Goal: Task Accomplishment & Management: Contribute content

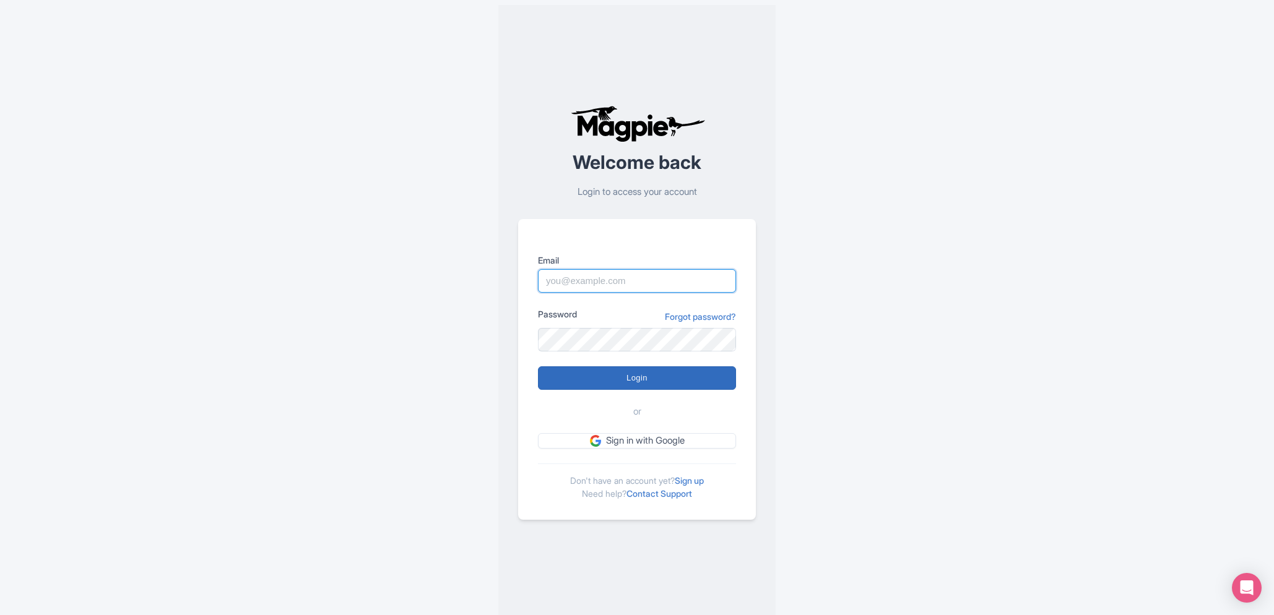
type input "info@turkeytraveltours.com"
click at [638, 384] on input "Login" at bounding box center [637, 378] width 198 height 24
type input "Logging in..."
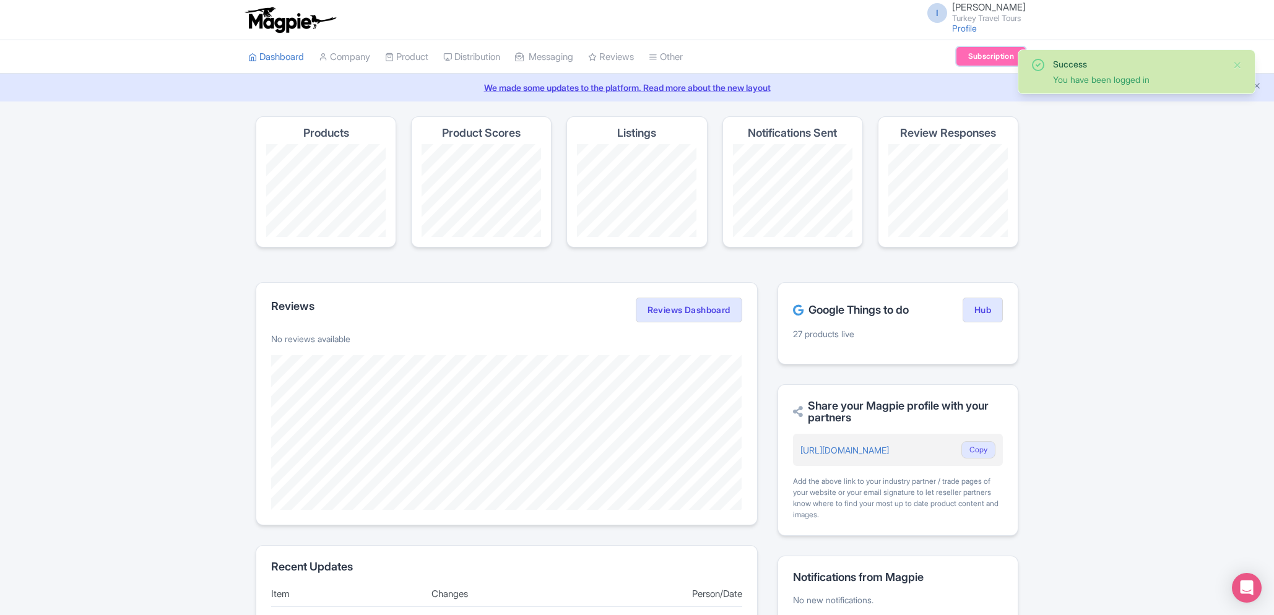
click at [986, 58] on link "Subscription" at bounding box center [990, 56] width 69 height 19
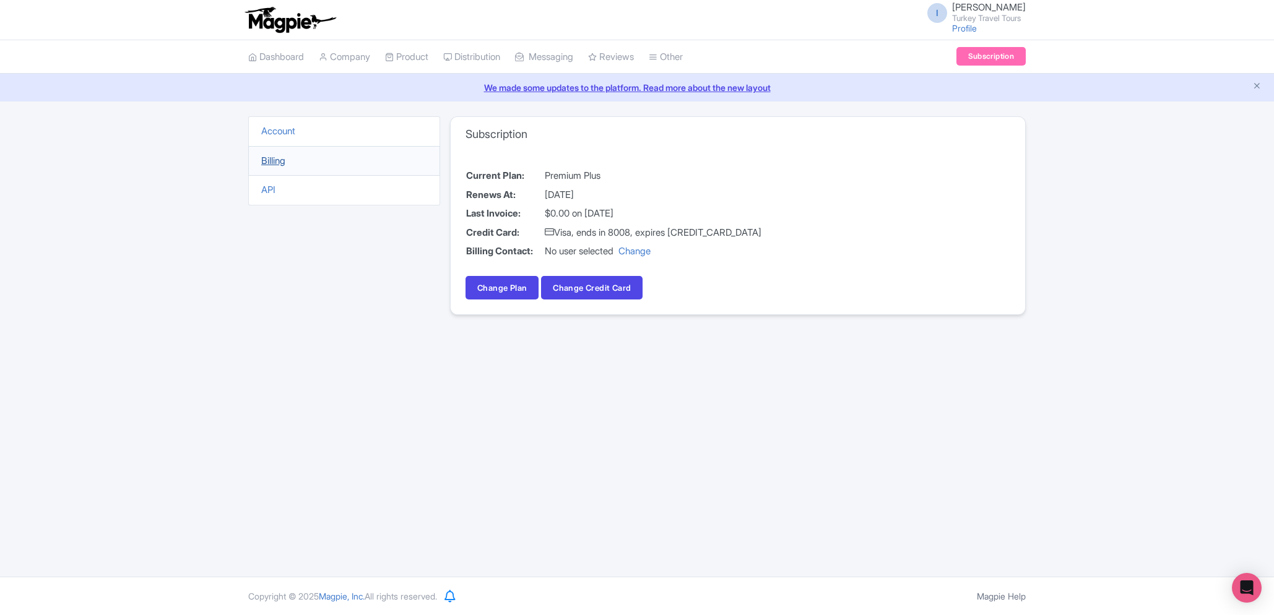
click at [281, 162] on link "Billing" at bounding box center [273, 161] width 24 height 12
click at [269, 156] on link "Billing" at bounding box center [273, 161] width 24 height 12
click at [268, 58] on link "Dashboard" at bounding box center [276, 57] width 56 height 34
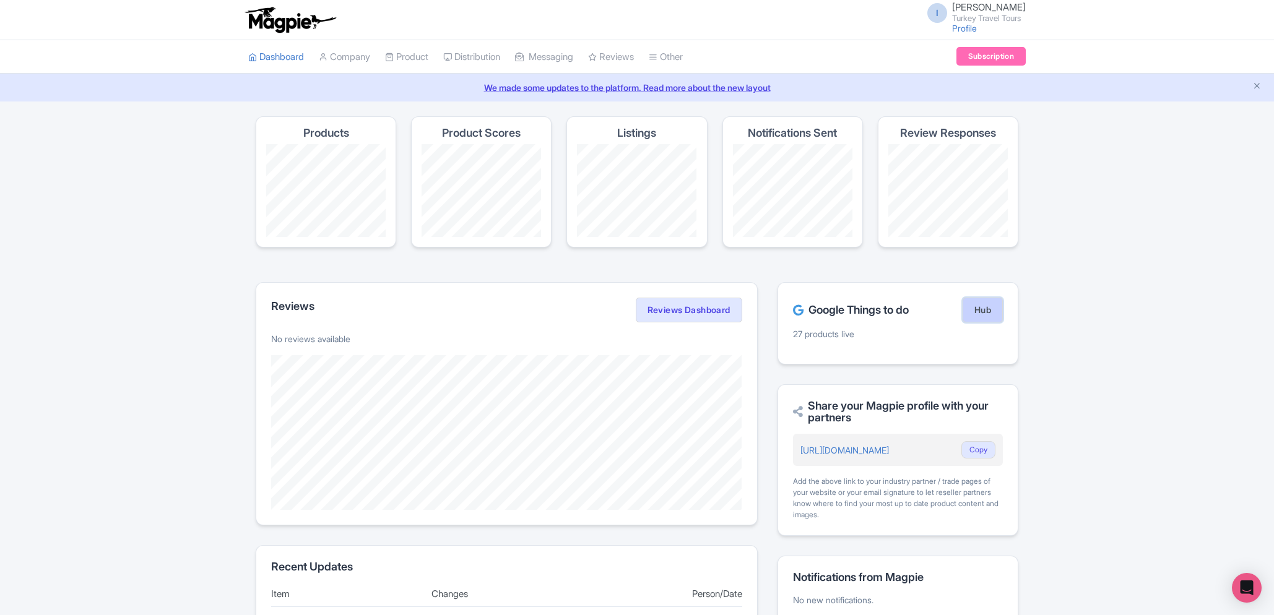
click at [983, 311] on link "Hub" at bounding box center [982, 310] width 40 height 25
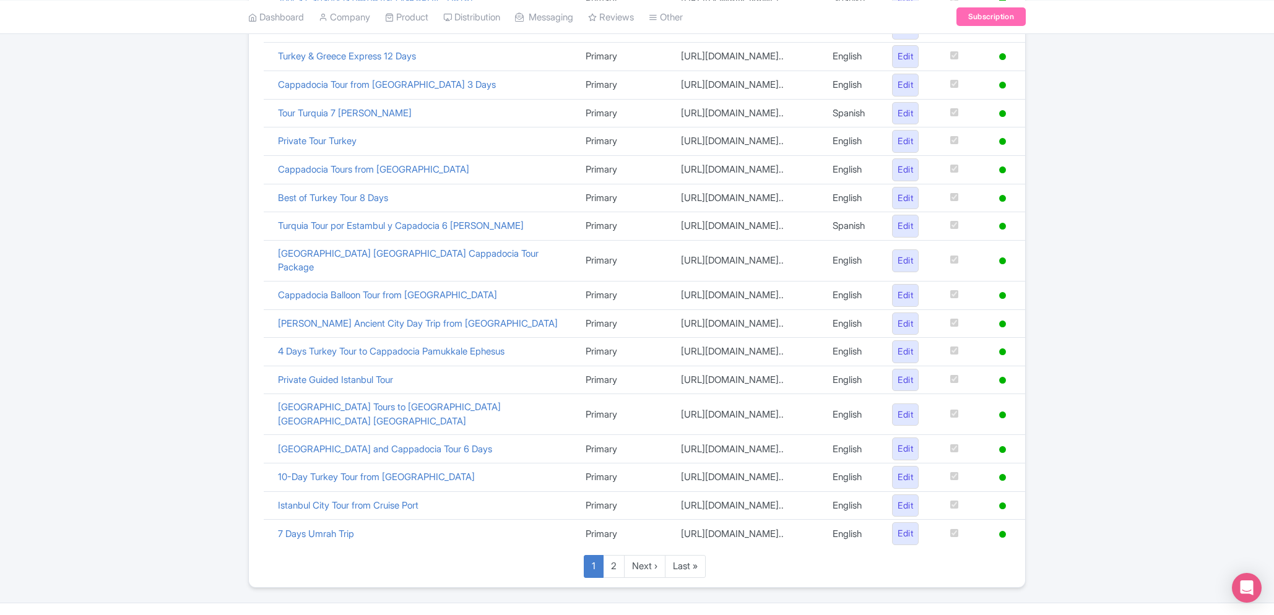
scroll to position [452, 0]
click at [614, 555] on link "2" at bounding box center [614, 566] width 22 height 23
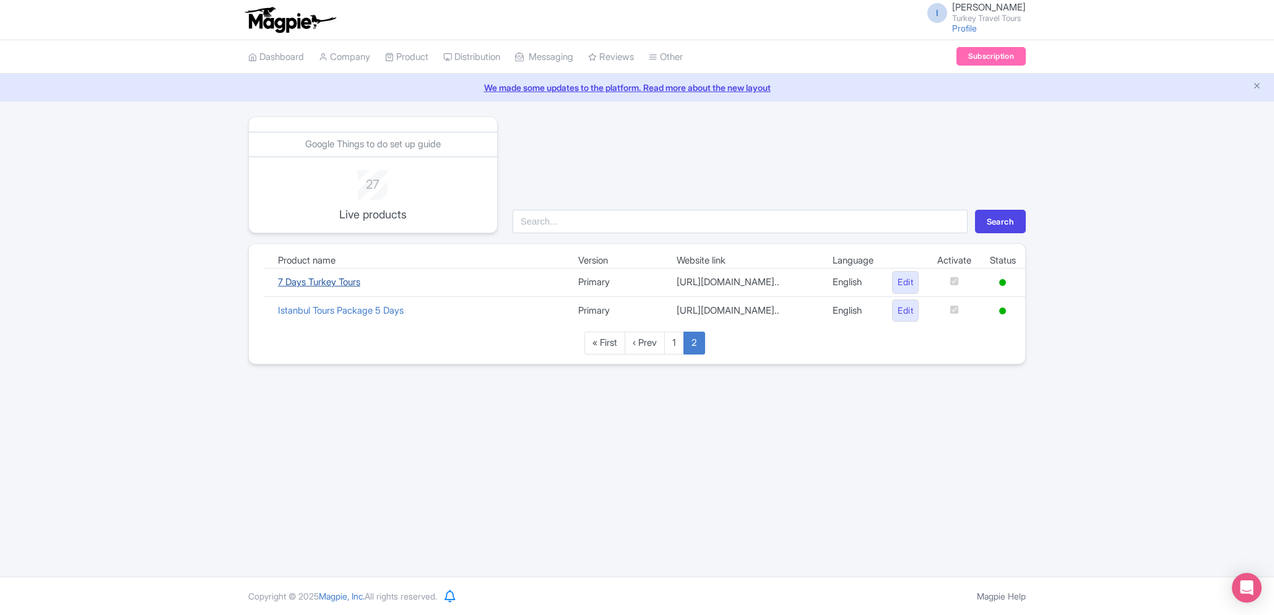
click at [322, 285] on link "7 Days Turkey Tours" at bounding box center [319, 282] width 82 height 12
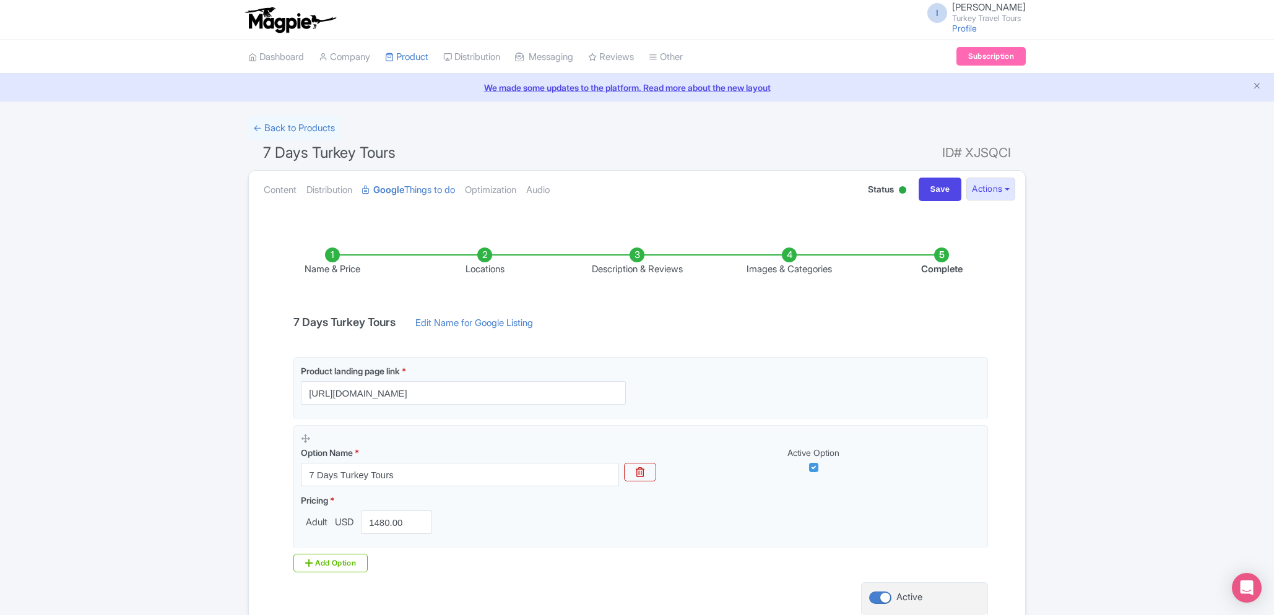
scroll to position [105, 0]
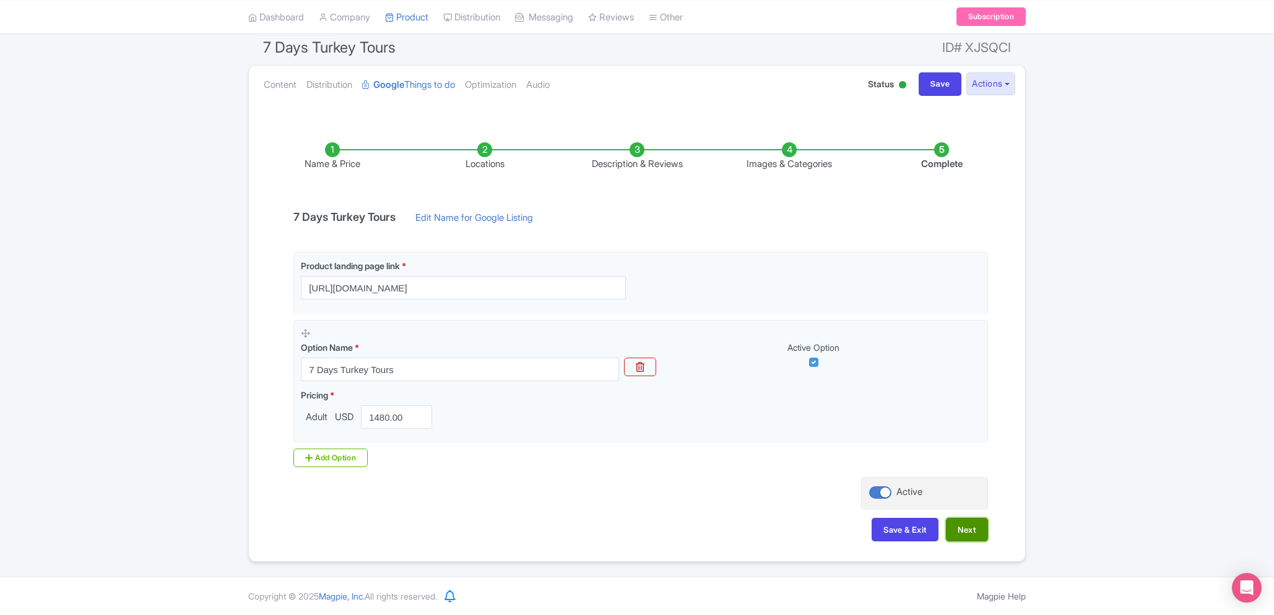
click at [981, 532] on button "Next" at bounding box center [967, 530] width 42 height 24
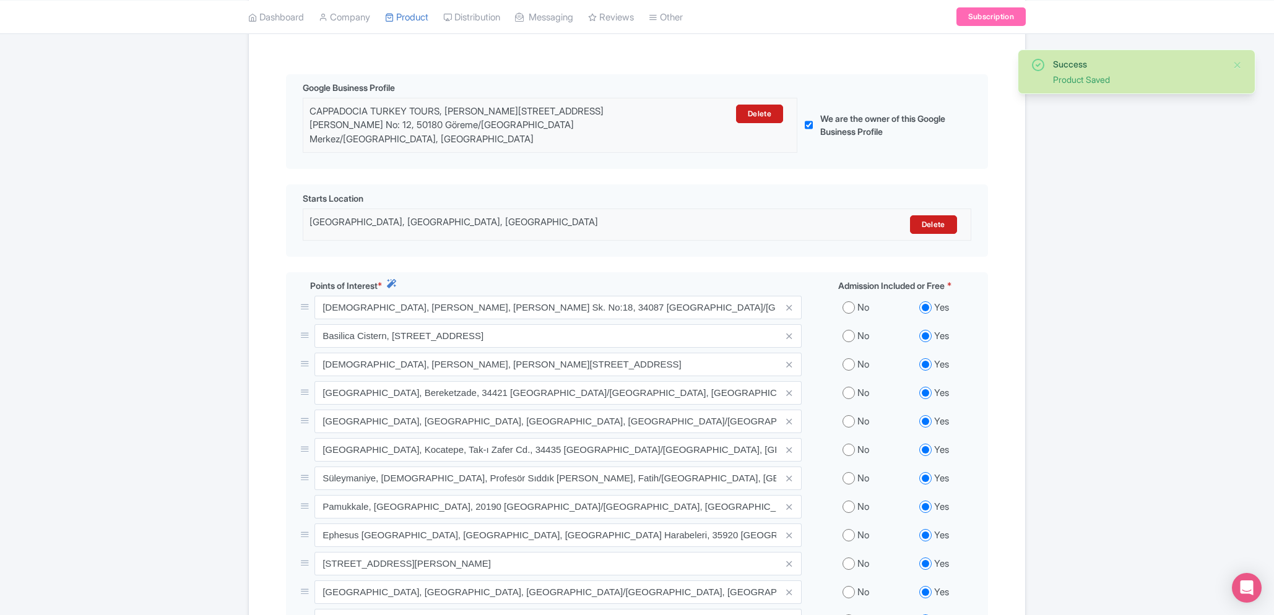
scroll to position [280, 0]
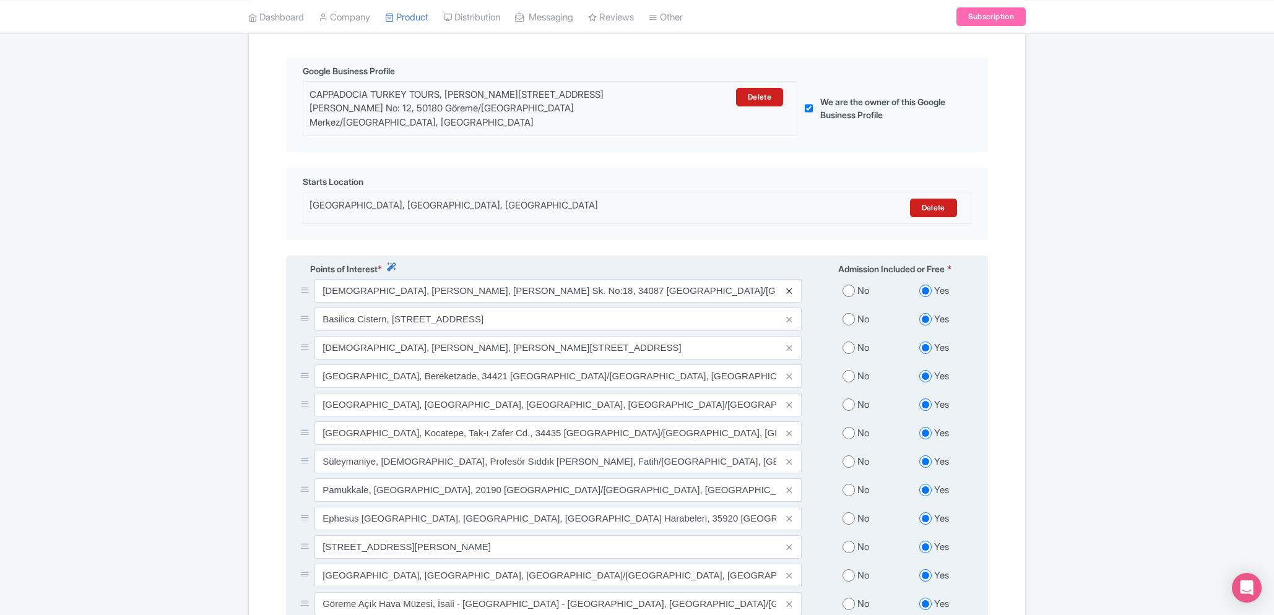
click at [788, 287] on icon at bounding box center [789, 291] width 6 height 9
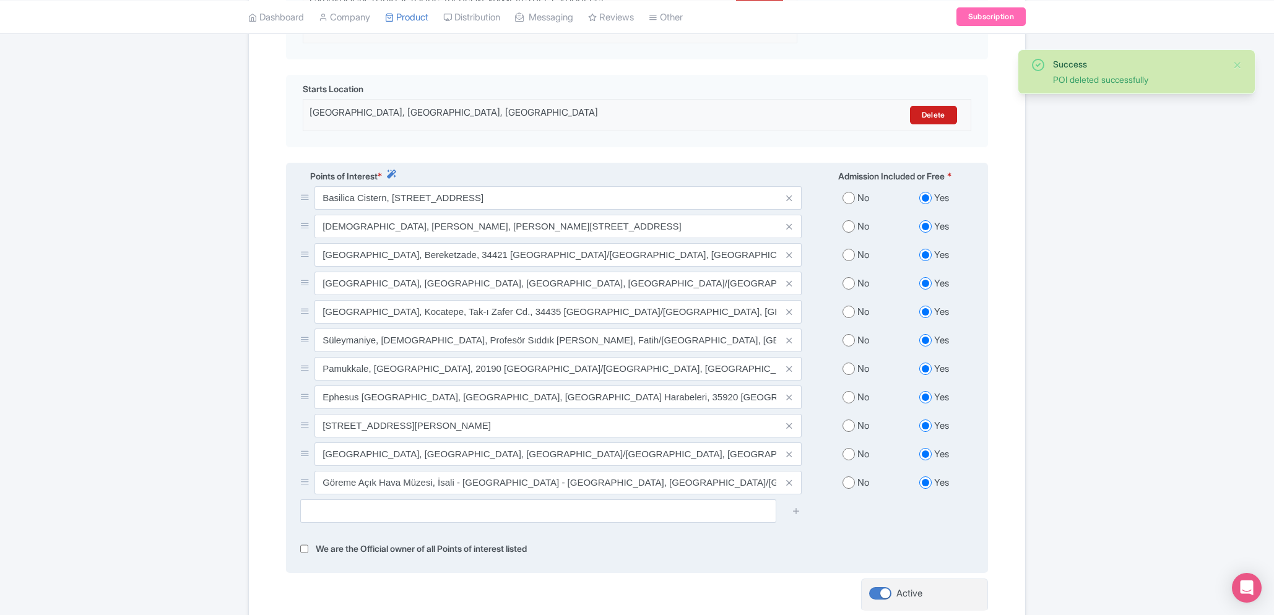
scroll to position [420, 0]
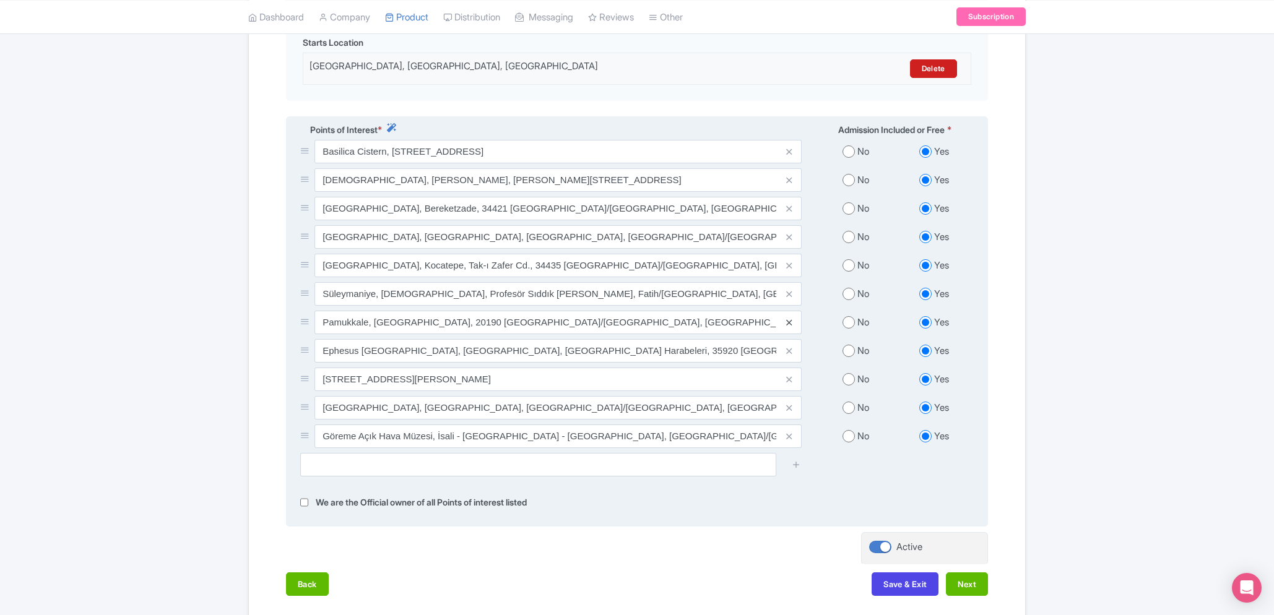
click at [788, 318] on icon at bounding box center [789, 322] width 6 height 9
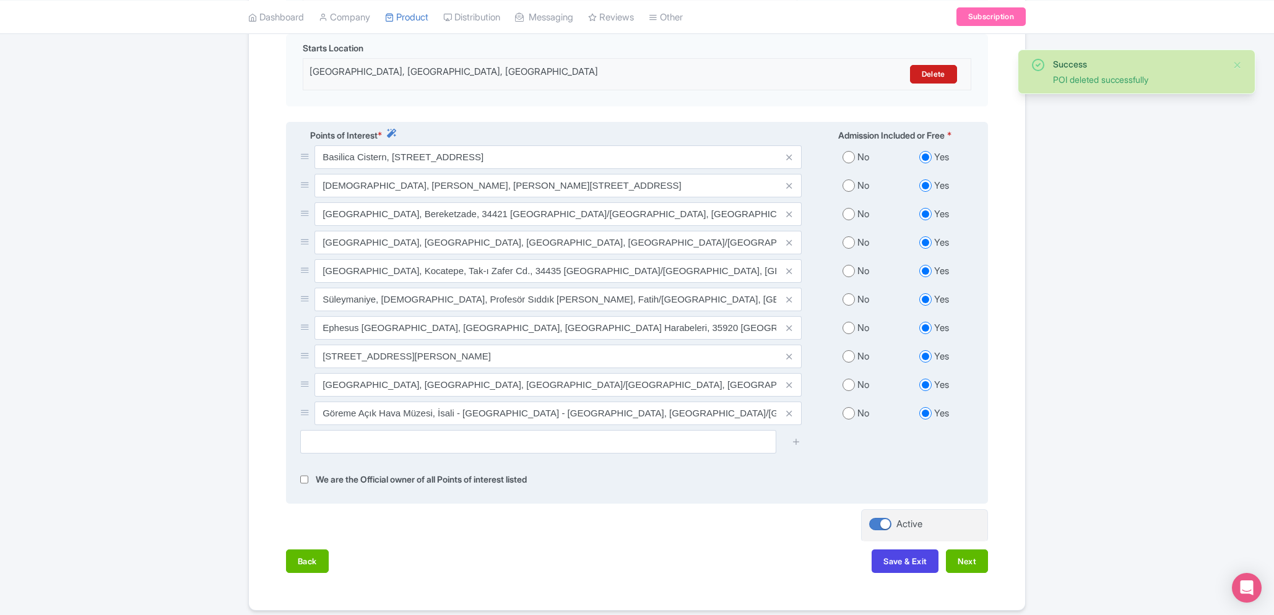
scroll to position [413, 0]
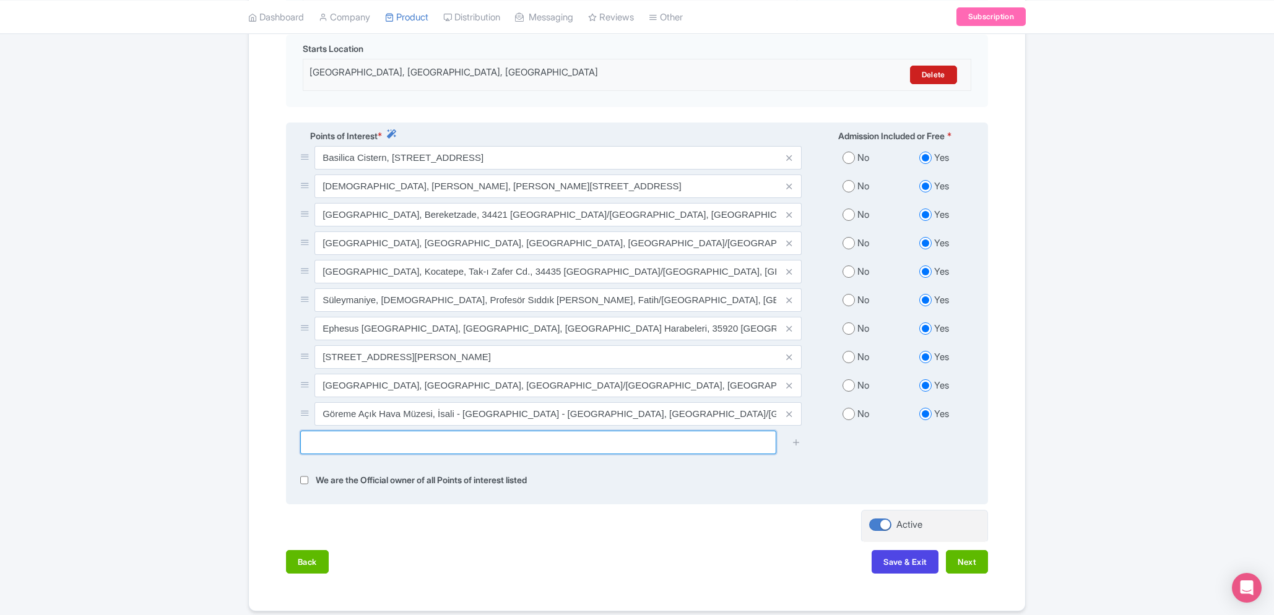
click at [351, 431] on input "text" at bounding box center [538, 443] width 476 height 24
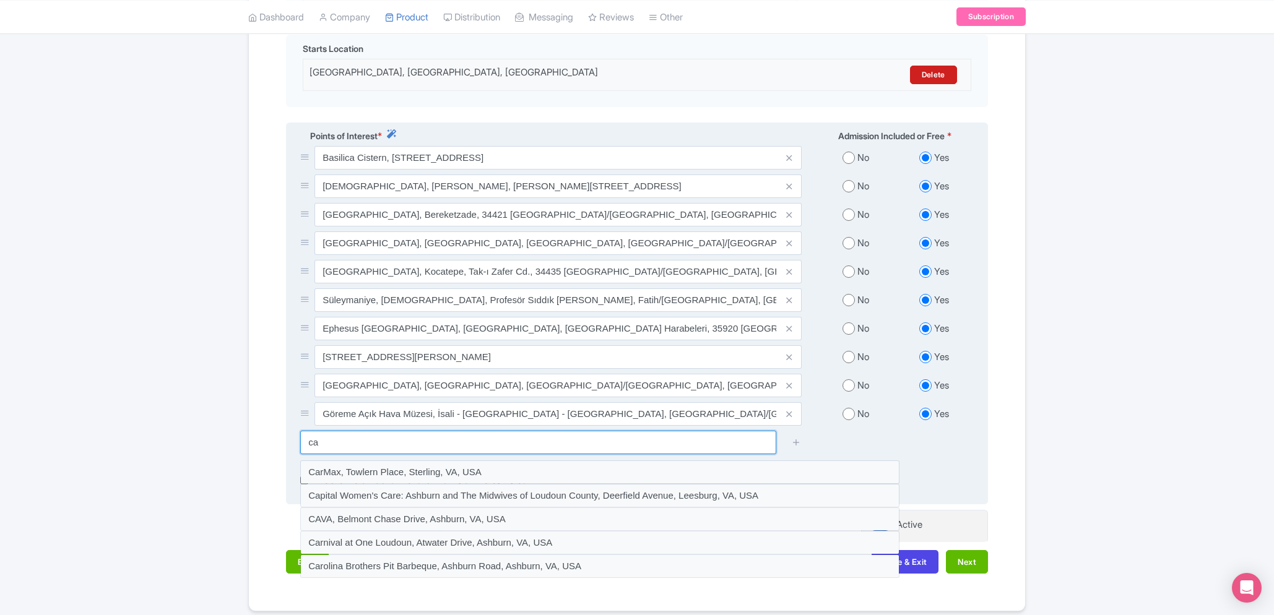
type input "c"
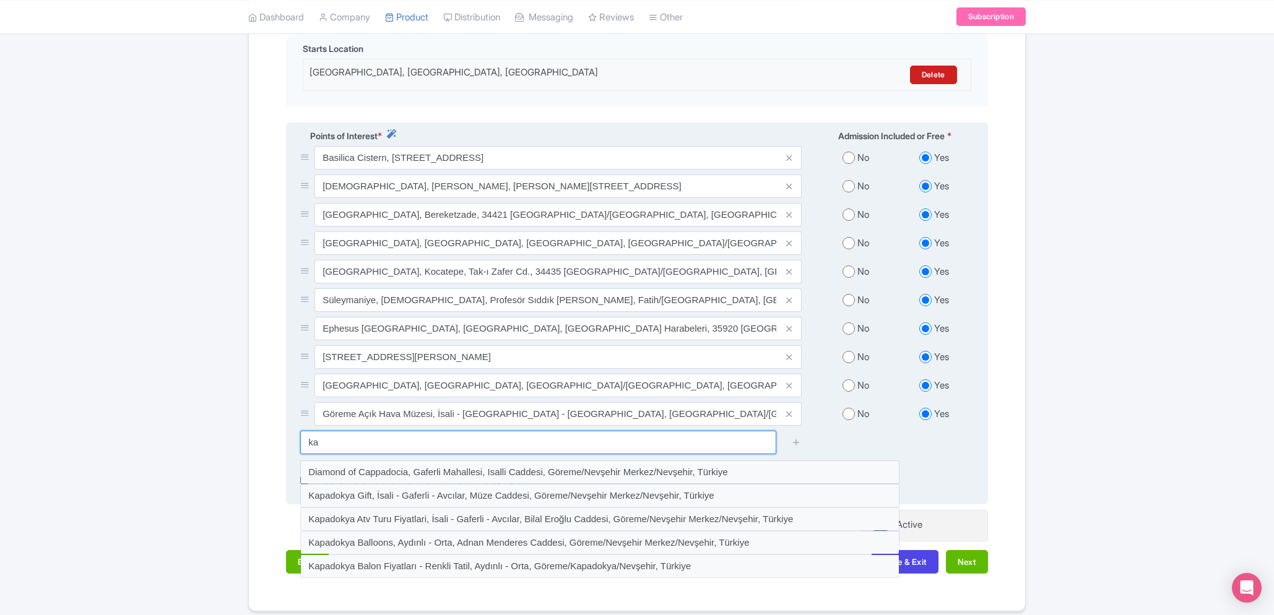
type input "k"
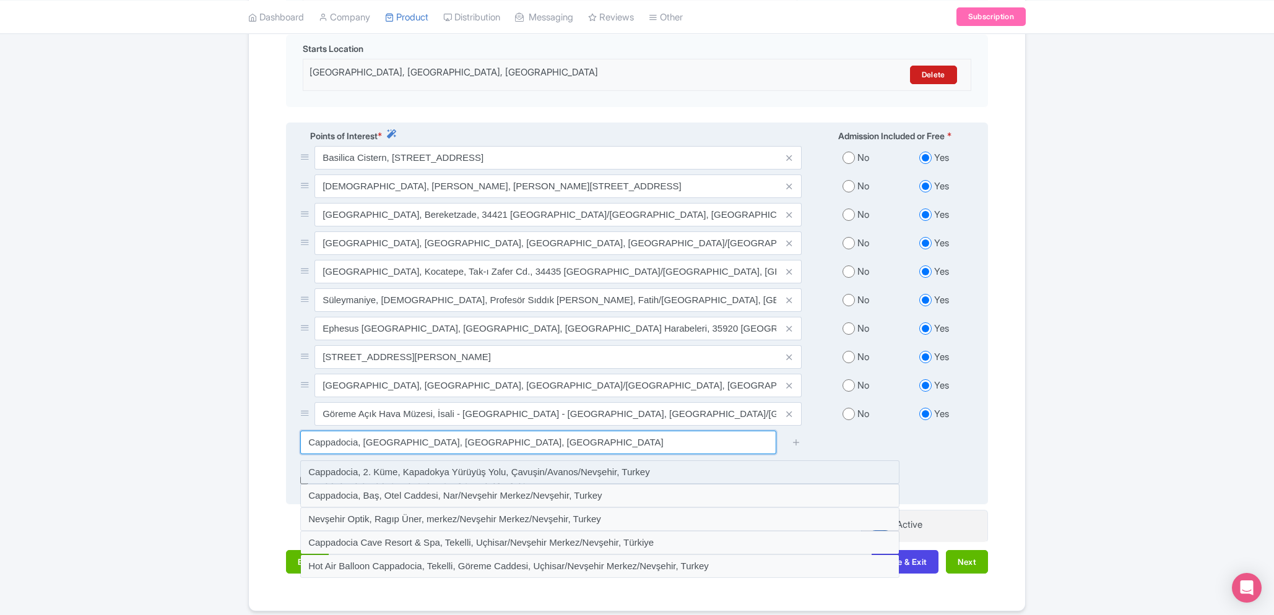
drag, startPoint x: 412, startPoint y: 428, endPoint x: 440, endPoint y: 452, distance: 36.9
click at [415, 431] on input "Cappadocia, Cappadocia, Nevşehir, Turkey" at bounding box center [538, 443] width 476 height 24
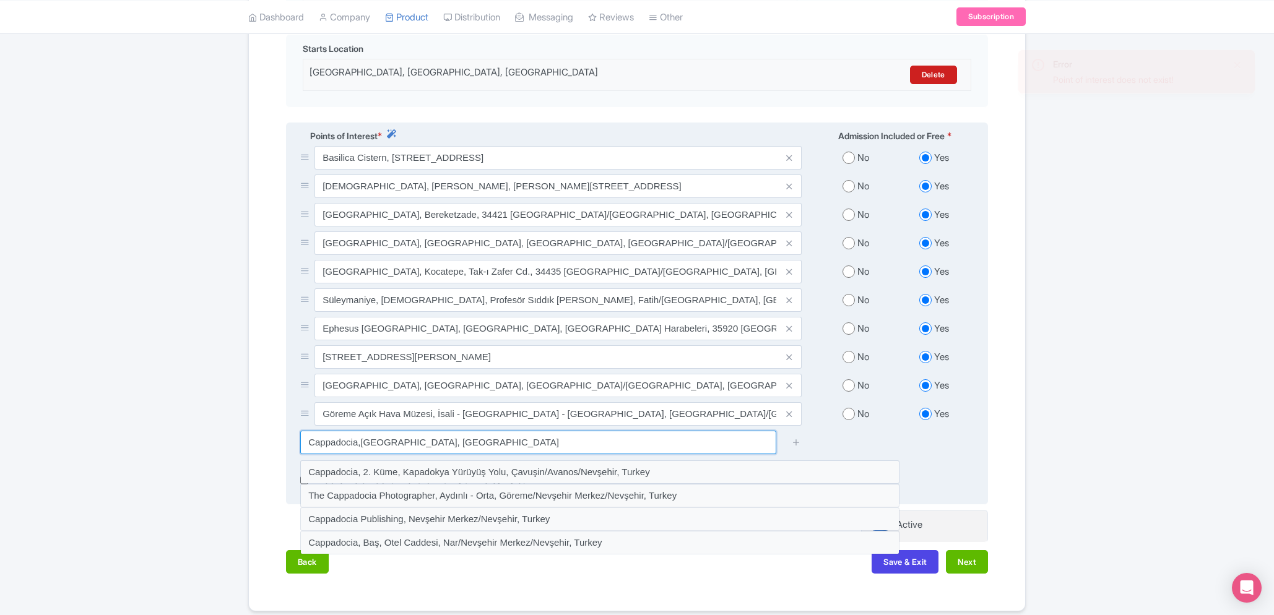
click at [364, 431] on input "Cappadocia,Nevşehir, Turkey" at bounding box center [538, 443] width 476 height 24
drag, startPoint x: 360, startPoint y: 424, endPoint x: 397, endPoint y: 441, distance: 40.7
click at [360, 431] on input "Cappadocia,Nevşehir, Turkey" at bounding box center [538, 443] width 476 height 24
click at [444, 431] on input "Cappadocia, Nevşehir, Turkey" at bounding box center [538, 443] width 476 height 24
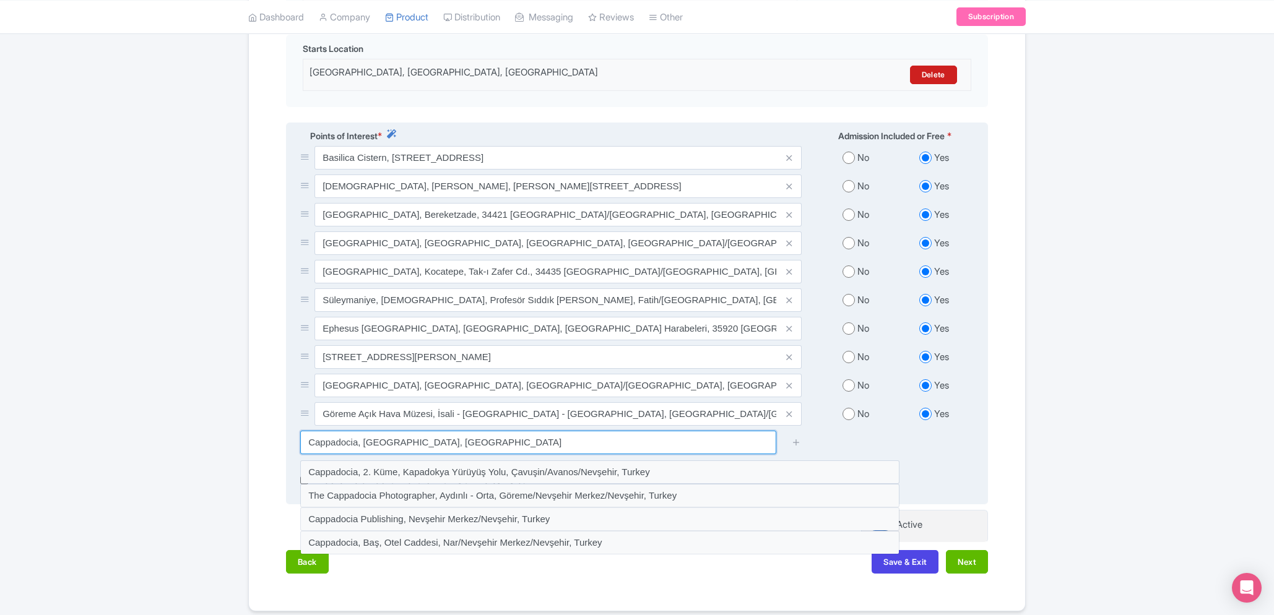
click at [444, 431] on input "Cappadocia, Nevşehir, Turkey" at bounding box center [538, 443] width 476 height 24
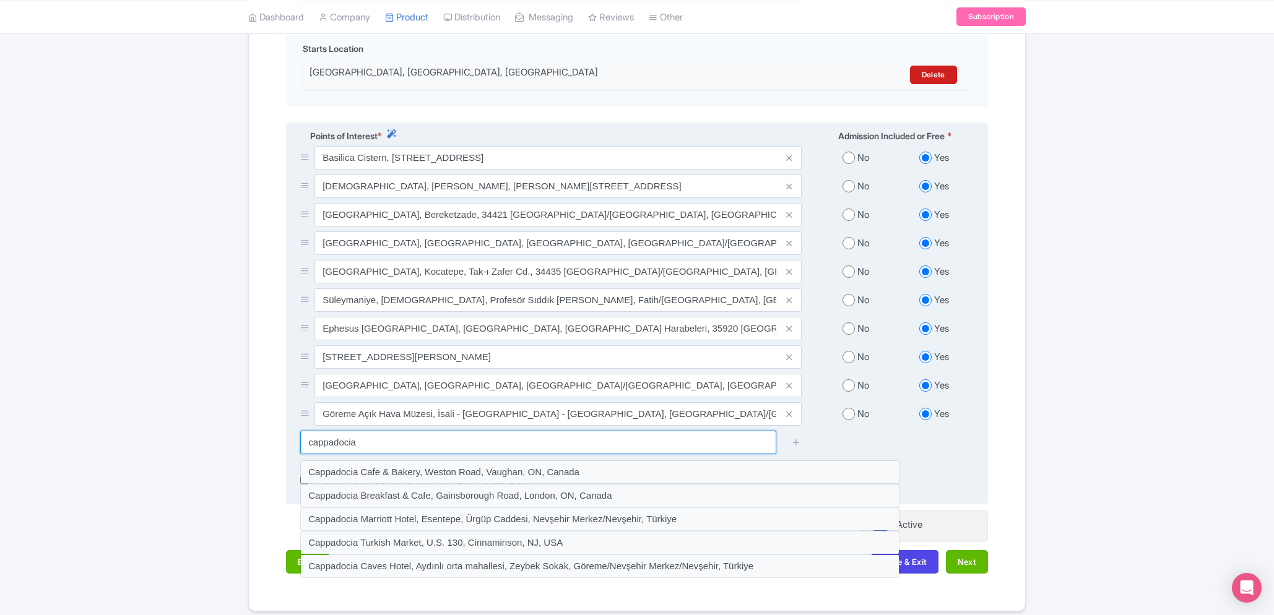
type input "cappadocia"
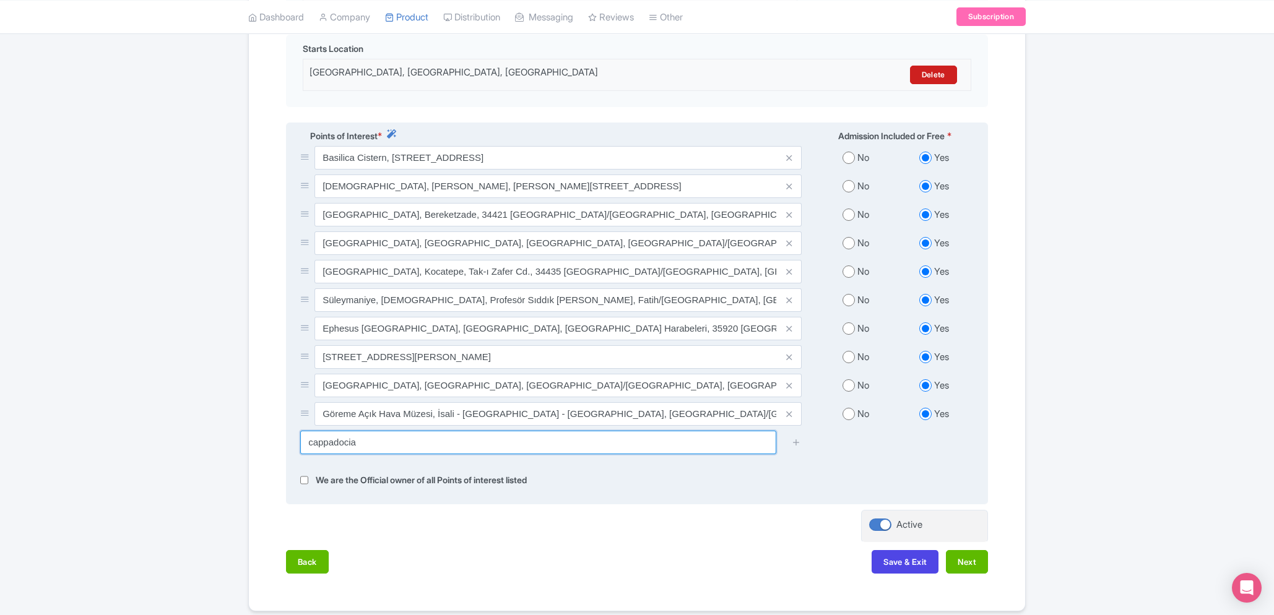
type input "Saving..."
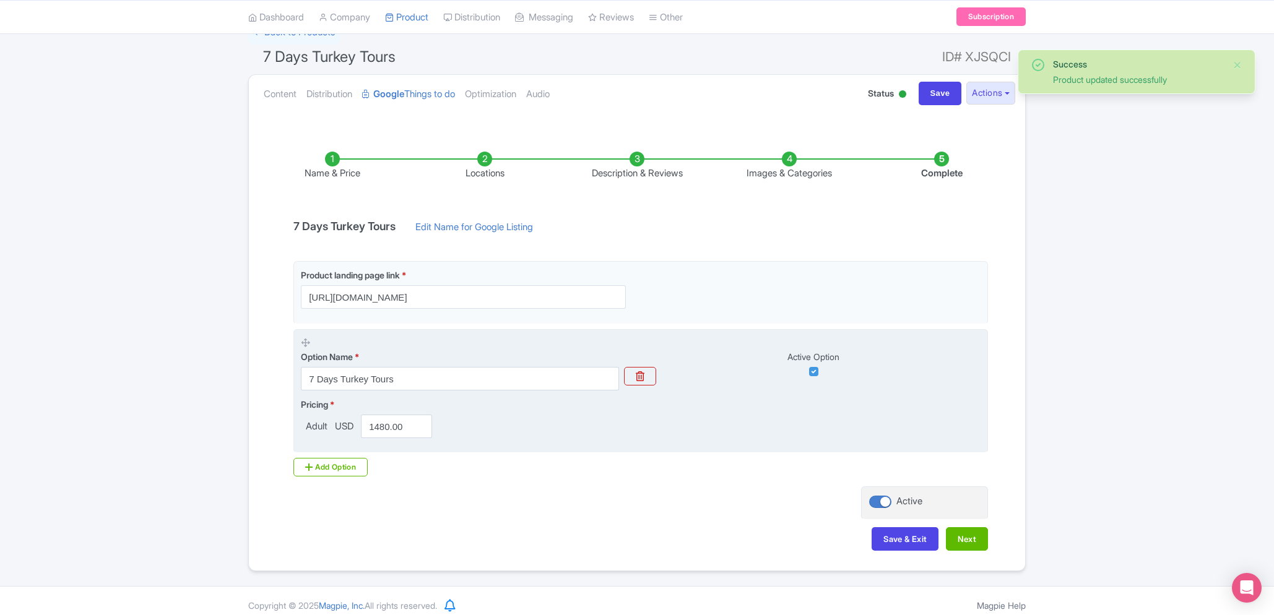
scroll to position [105, 0]
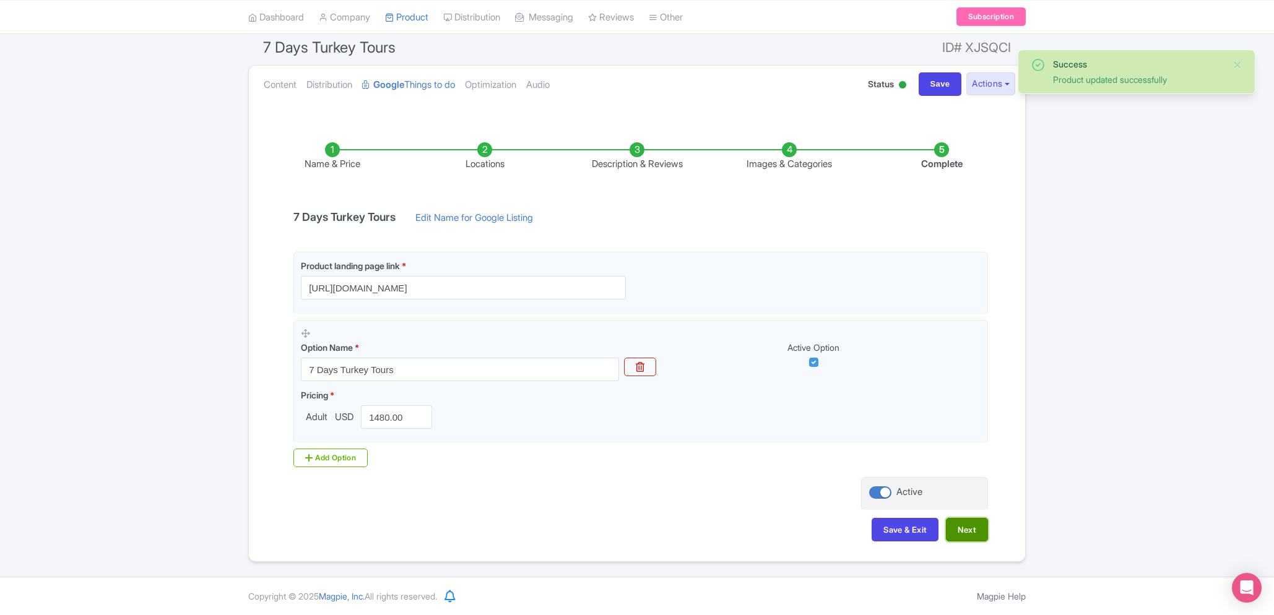
click at [964, 533] on button "Next" at bounding box center [967, 530] width 42 height 24
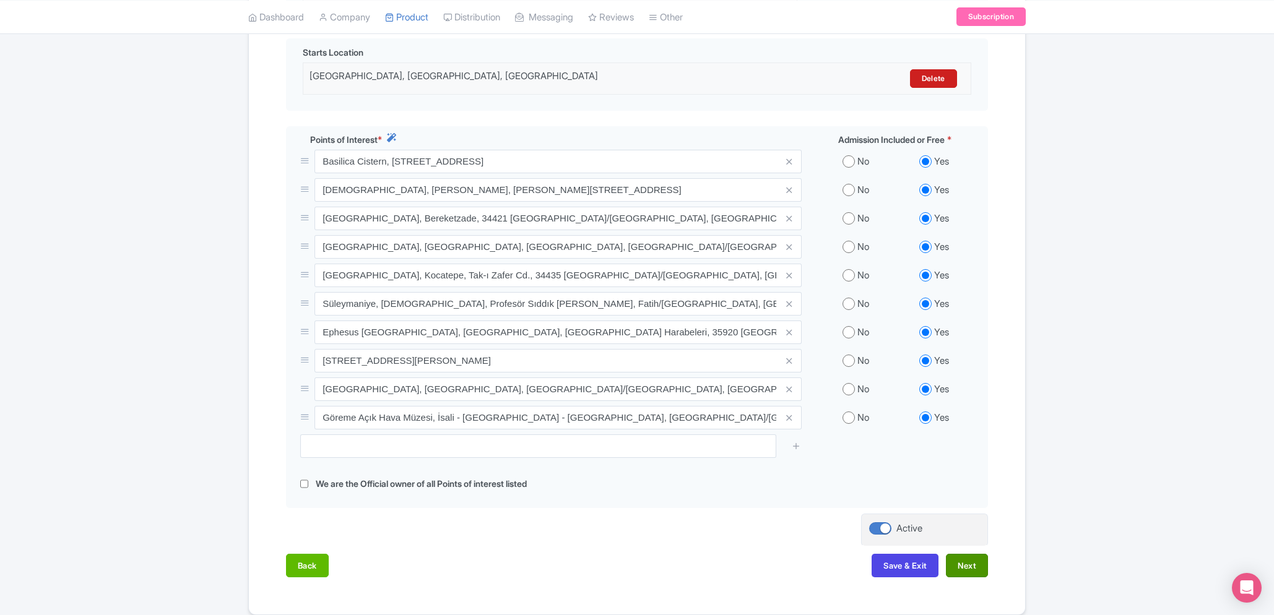
scroll to position [411, 0]
click at [965, 553] on button "Next" at bounding box center [967, 565] width 42 height 24
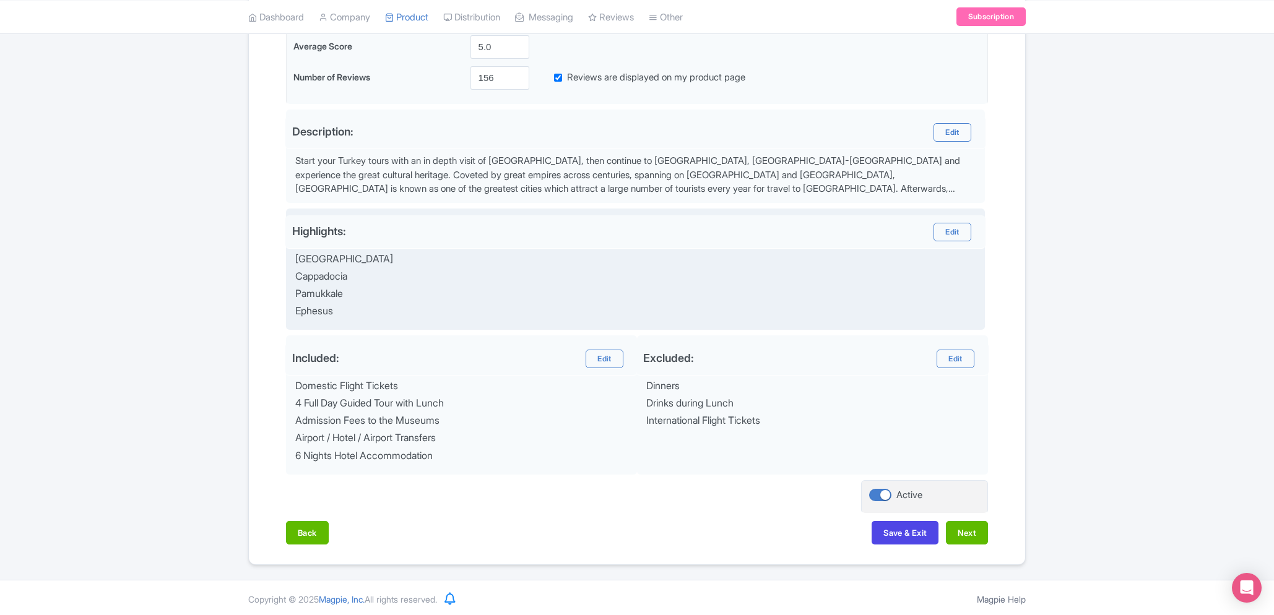
scroll to position [334, 0]
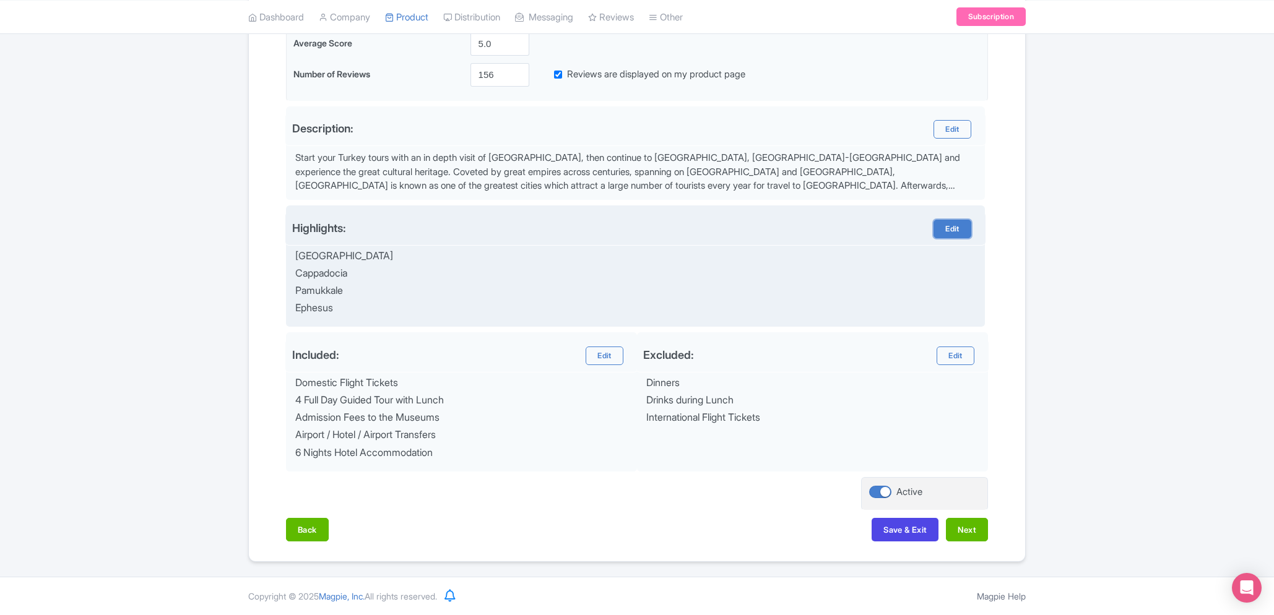
click at [934, 226] on link "Edit" at bounding box center [951, 229] width 37 height 19
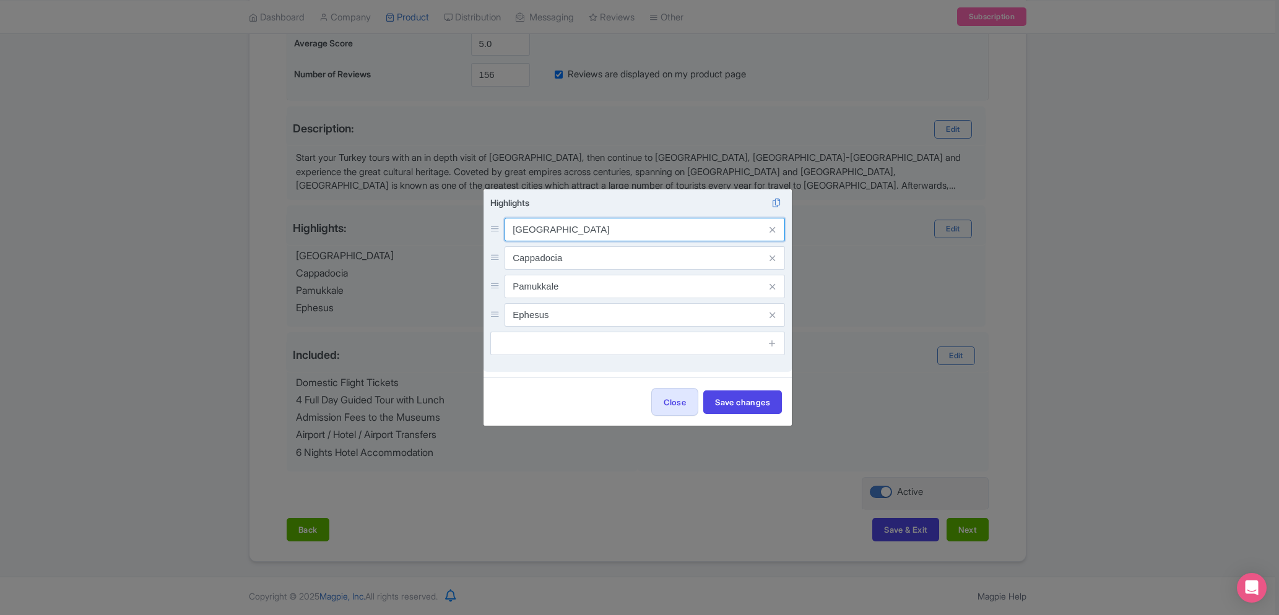
click at [581, 233] on input "[GEOGRAPHIC_DATA]" at bounding box center [644, 230] width 280 height 24
type input "Istanbul Guided Tours"
click at [632, 256] on input "Cappadocia" at bounding box center [644, 258] width 280 height 24
type input "Cappadocia Tours"
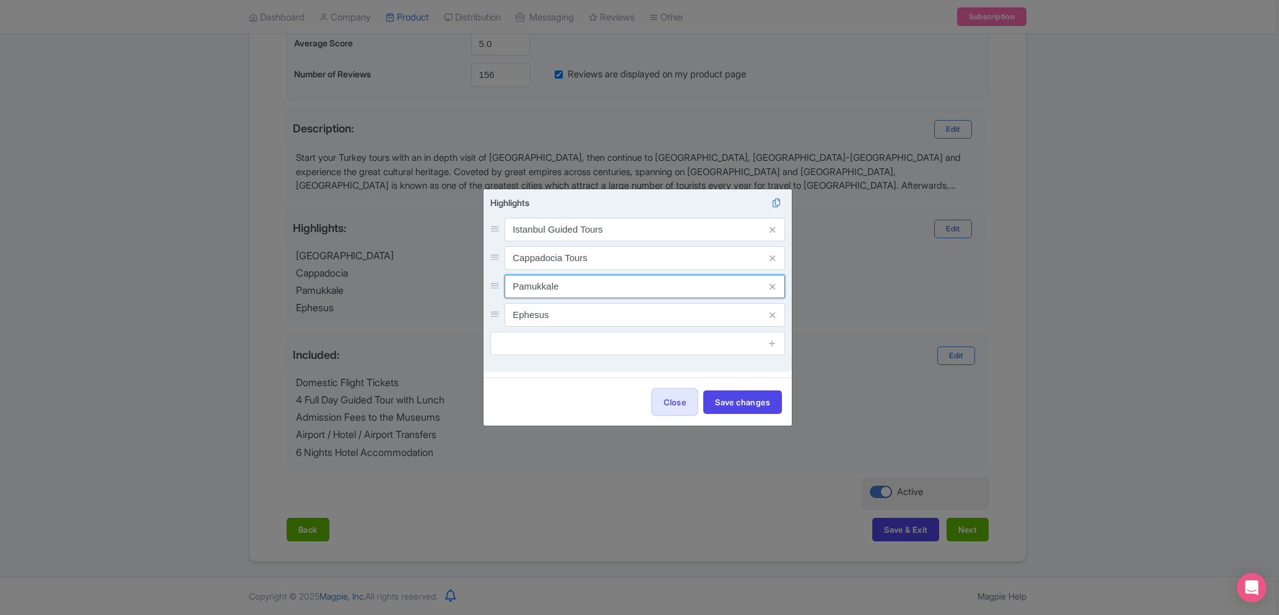
click at [616, 287] on input "Pamukkale" at bounding box center [644, 287] width 280 height 24
type input "Pamukkale Tours"
click at [605, 313] on input "Ephesus" at bounding box center [644, 315] width 280 height 24
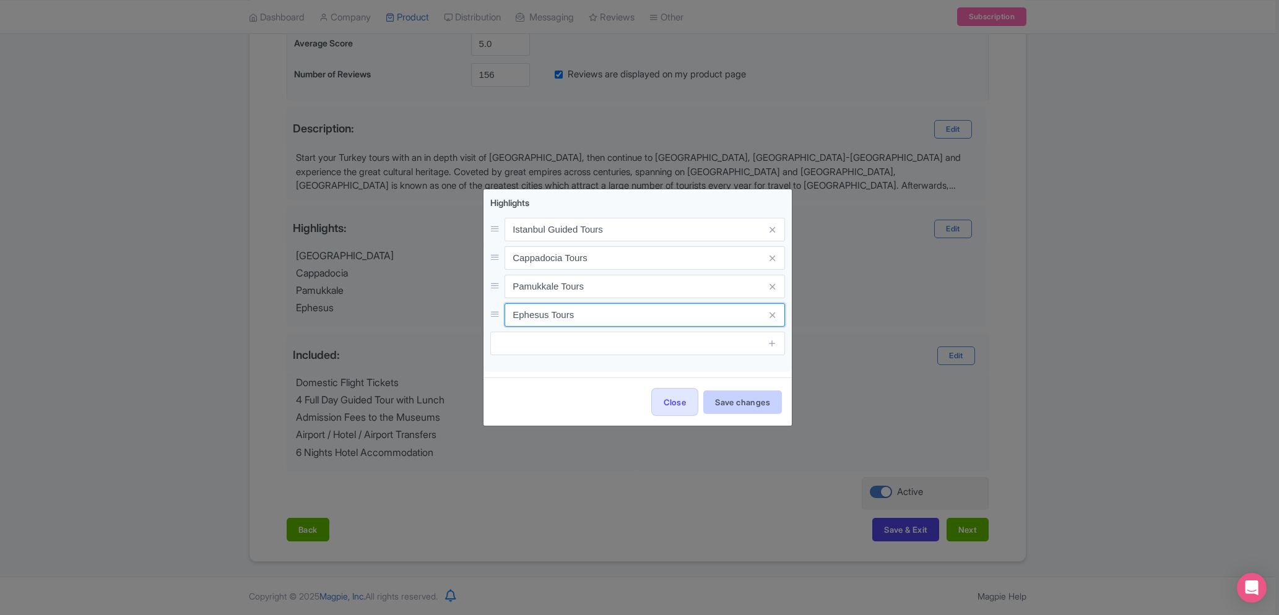
type input "Ephesus Tours"
click at [732, 392] on button "Save changes" at bounding box center [742, 403] width 79 height 24
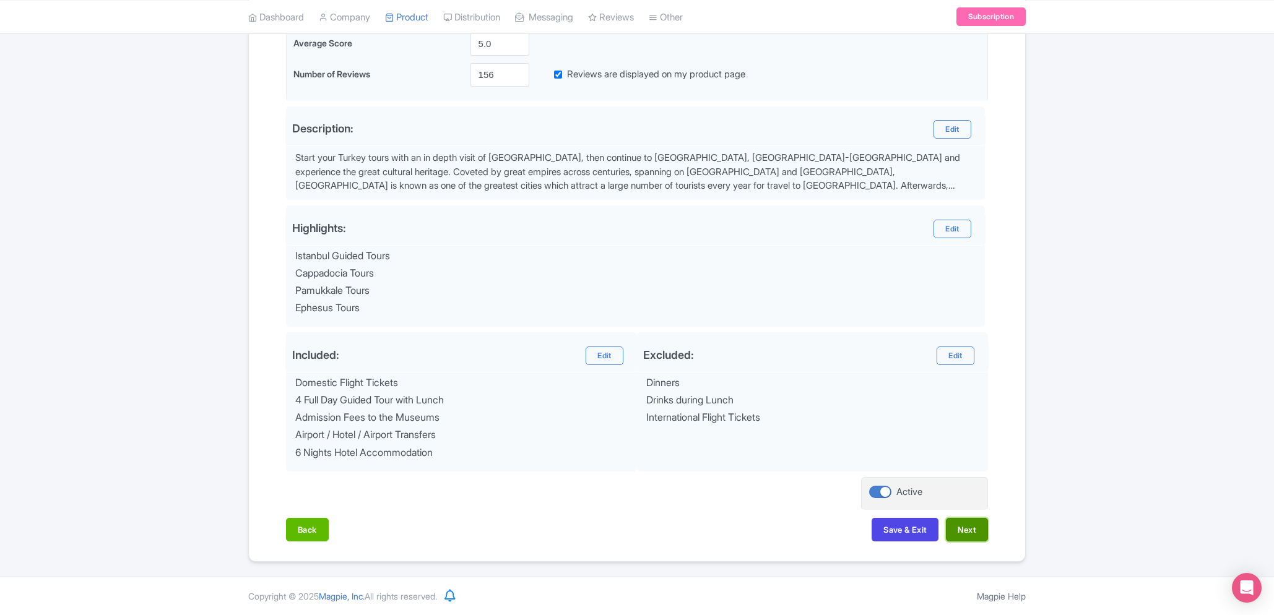
click at [969, 528] on button "Next" at bounding box center [967, 530] width 42 height 24
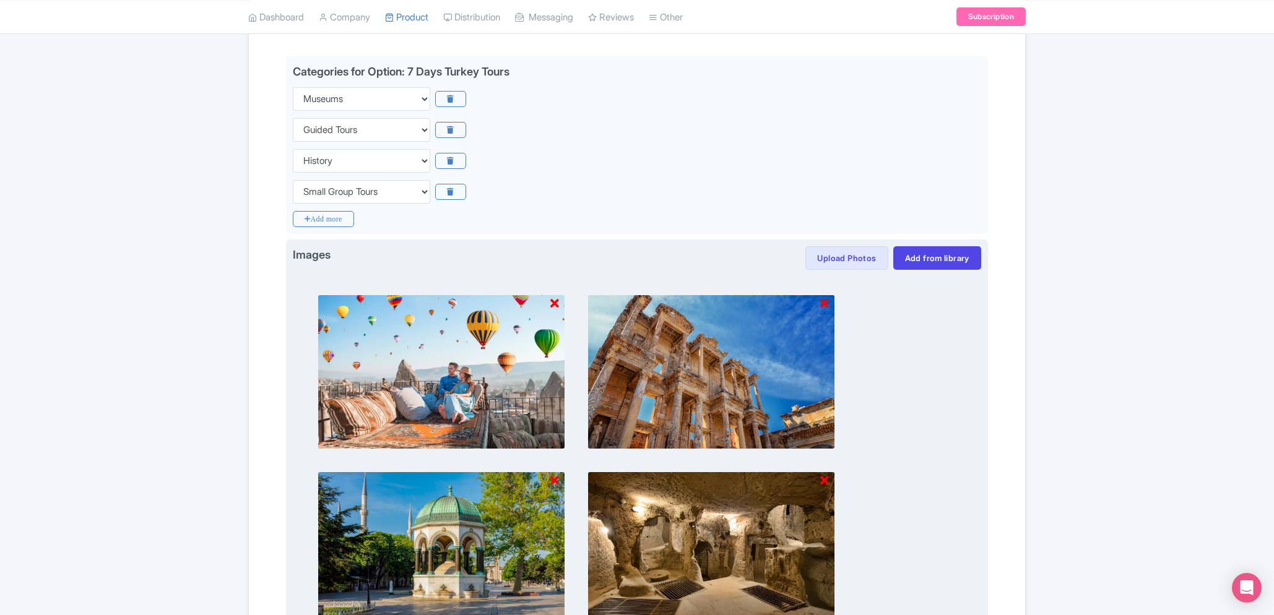
scroll to position [278, 0]
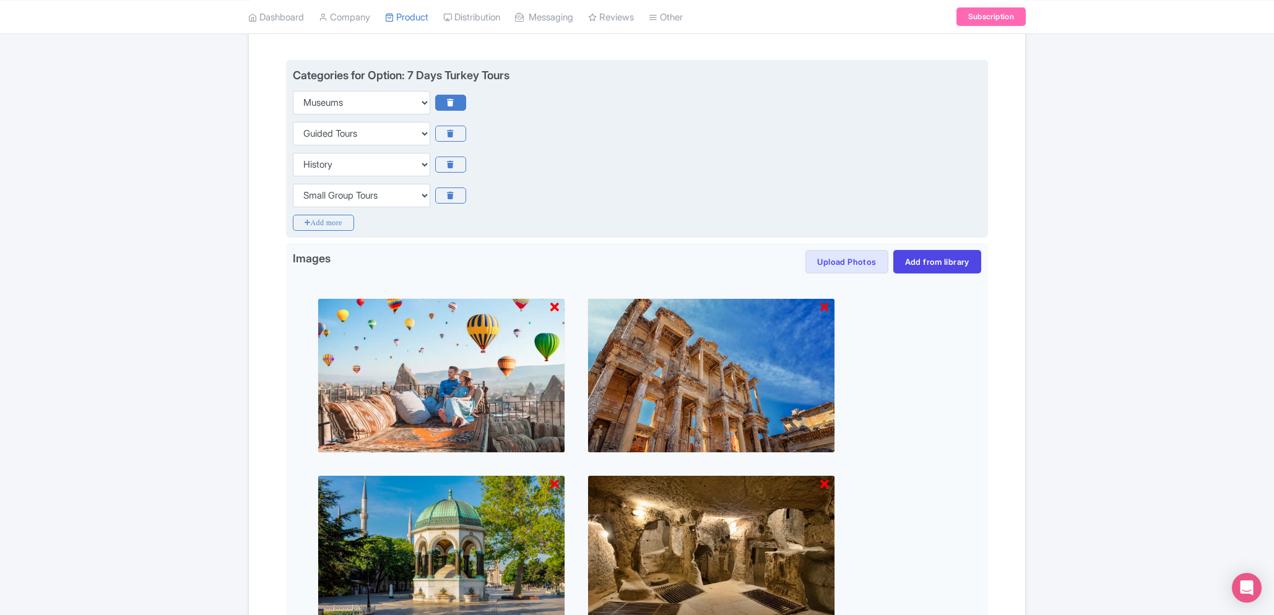
click at [449, 101] on icon at bounding box center [450, 103] width 30 height 16
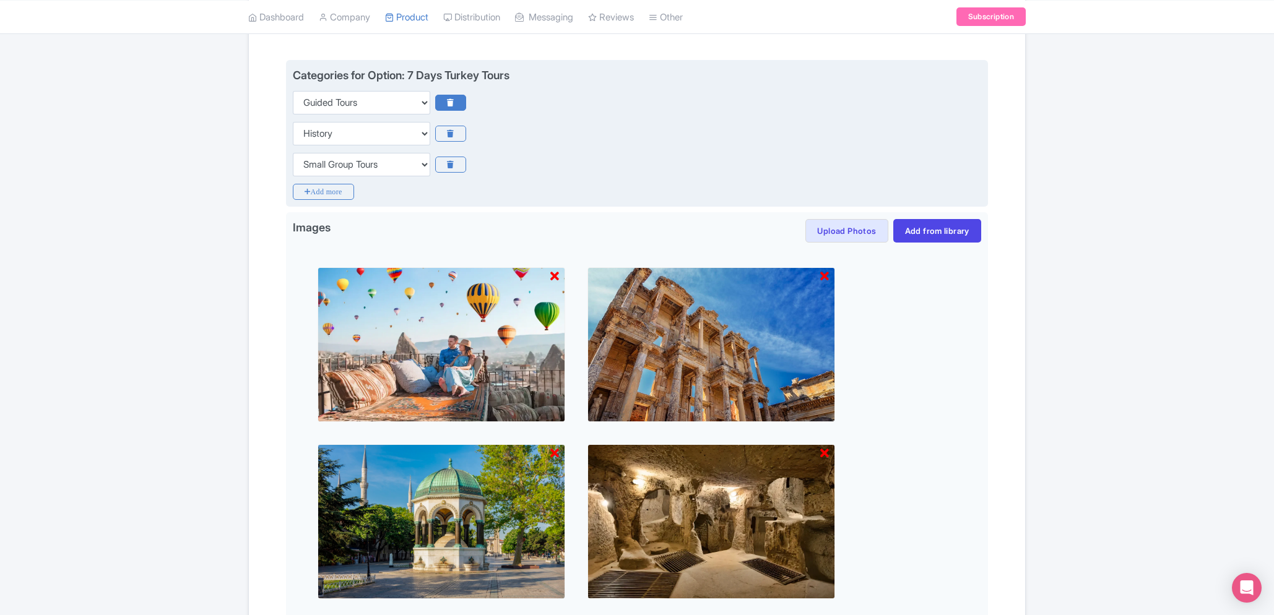
scroll to position [279, 0]
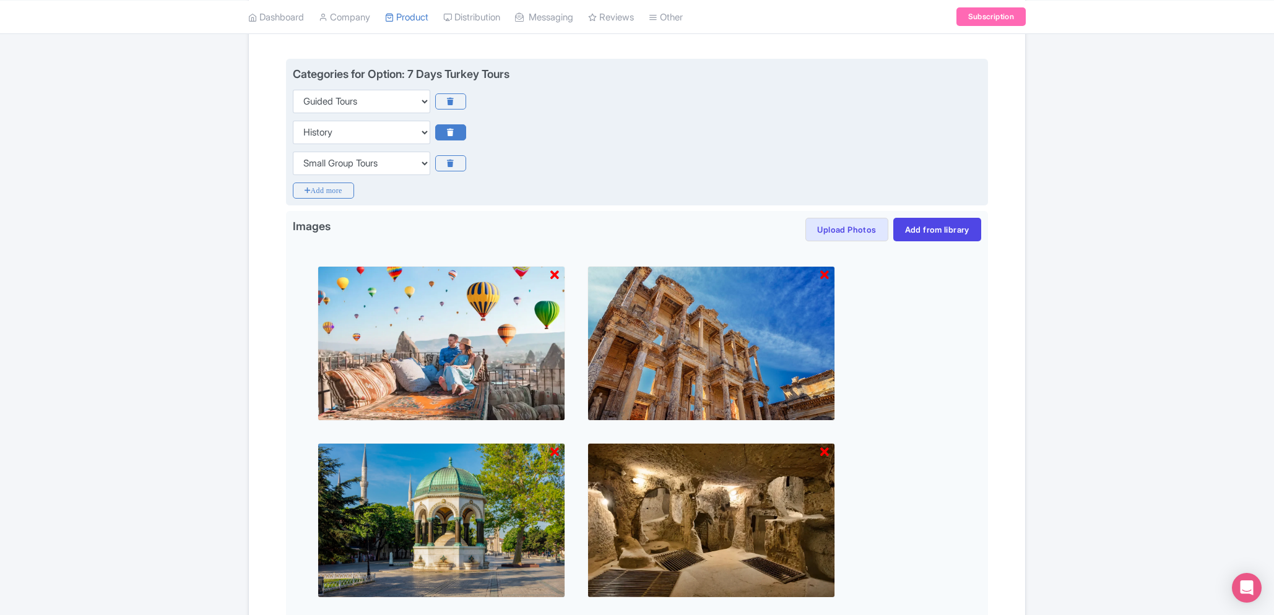
click at [451, 132] on icon at bounding box center [450, 132] width 30 height 16
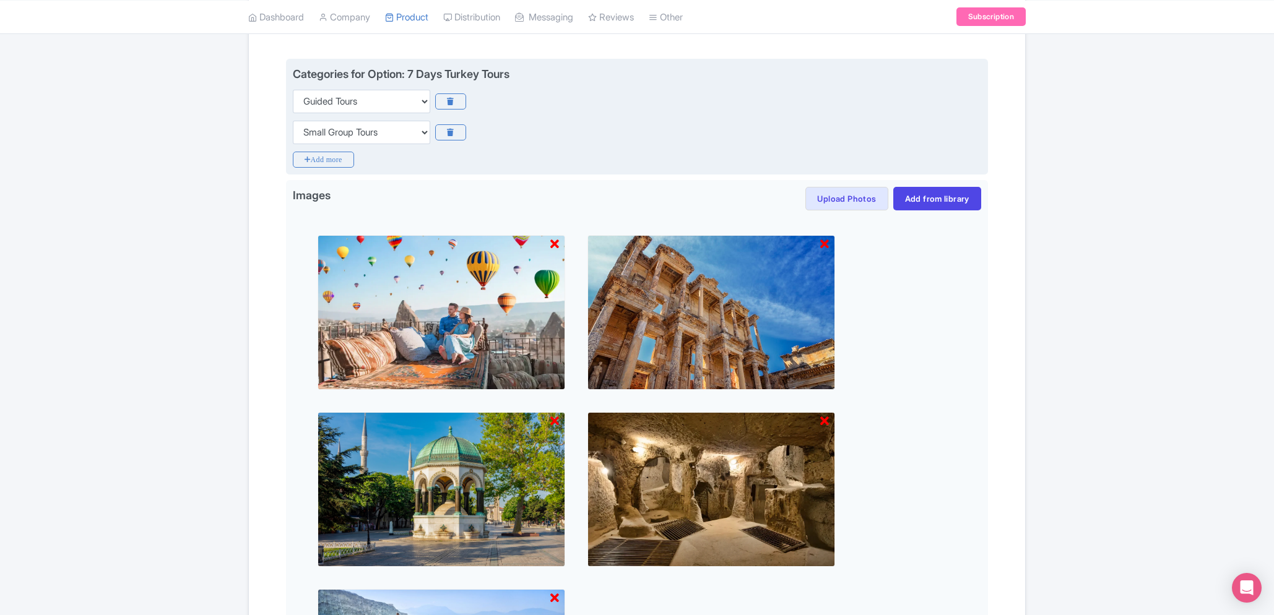
scroll to position [278, 0]
click at [329, 155] on icon "Add more" at bounding box center [323, 160] width 61 height 16
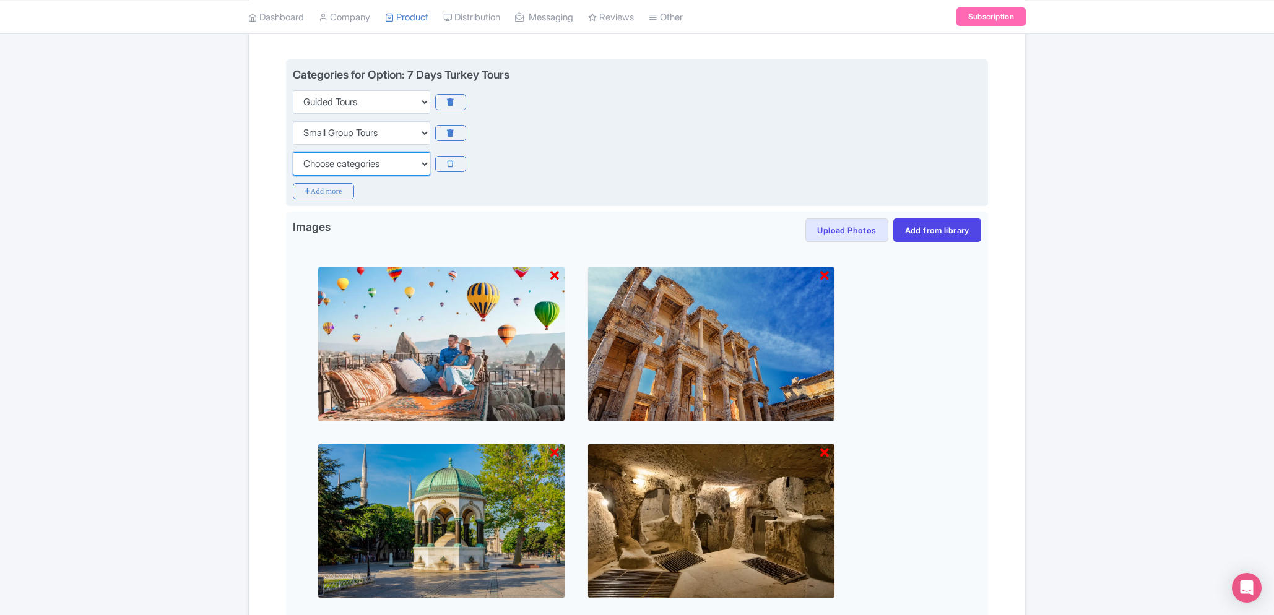
click at [338, 158] on select "Choose categories Adults Only Animals Audio Guide Beaches Bike Tours Boat Tours…" at bounding box center [361, 164] width 137 height 24
select select "walking-tours"
click at [293, 152] on select "Choose categories Adults Only Animals Audio Guide Beaches Bike Tours Boat Tours…" at bounding box center [361, 164] width 137 height 24
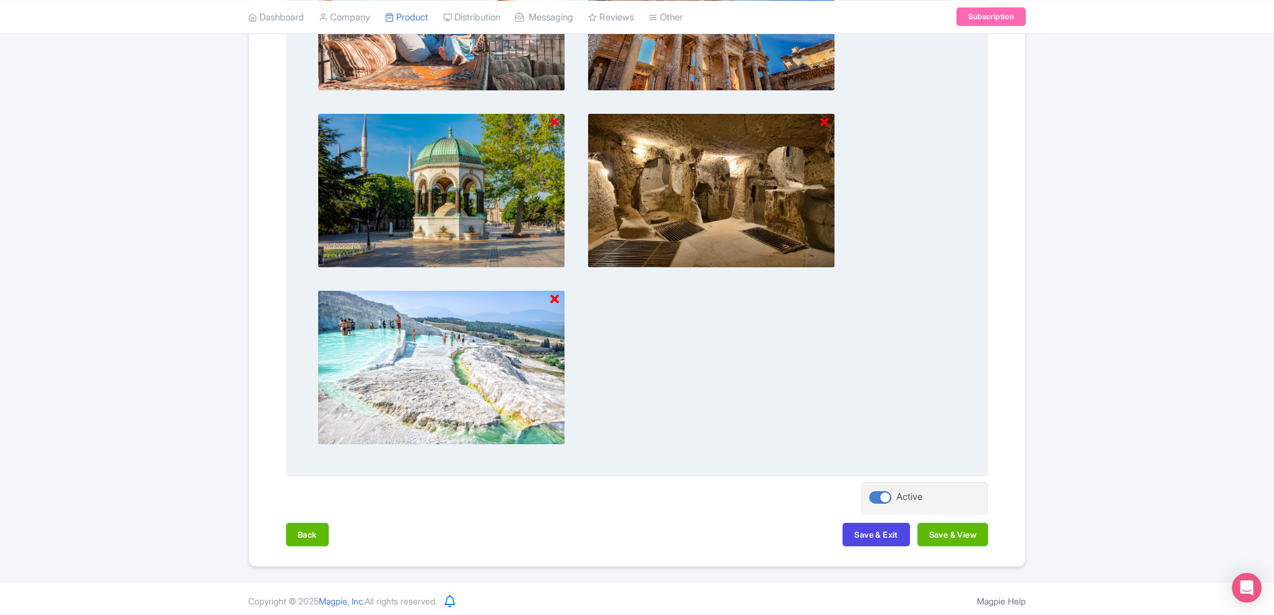
scroll to position [614, 0]
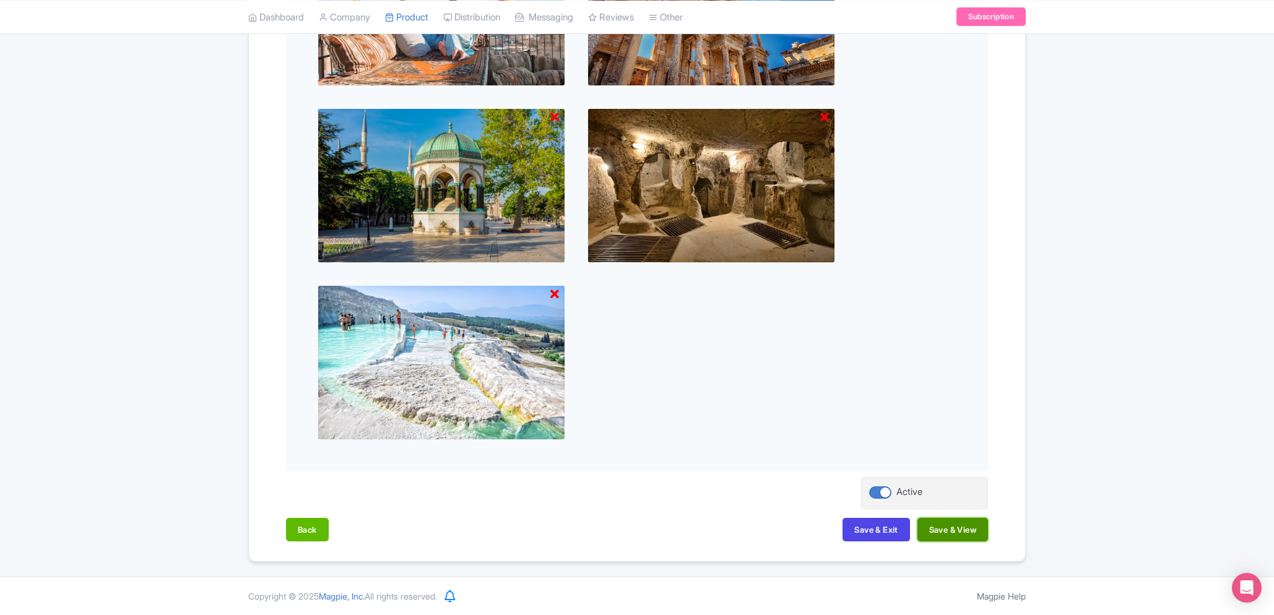
click at [931, 533] on button "Save & View" at bounding box center [952, 530] width 71 height 24
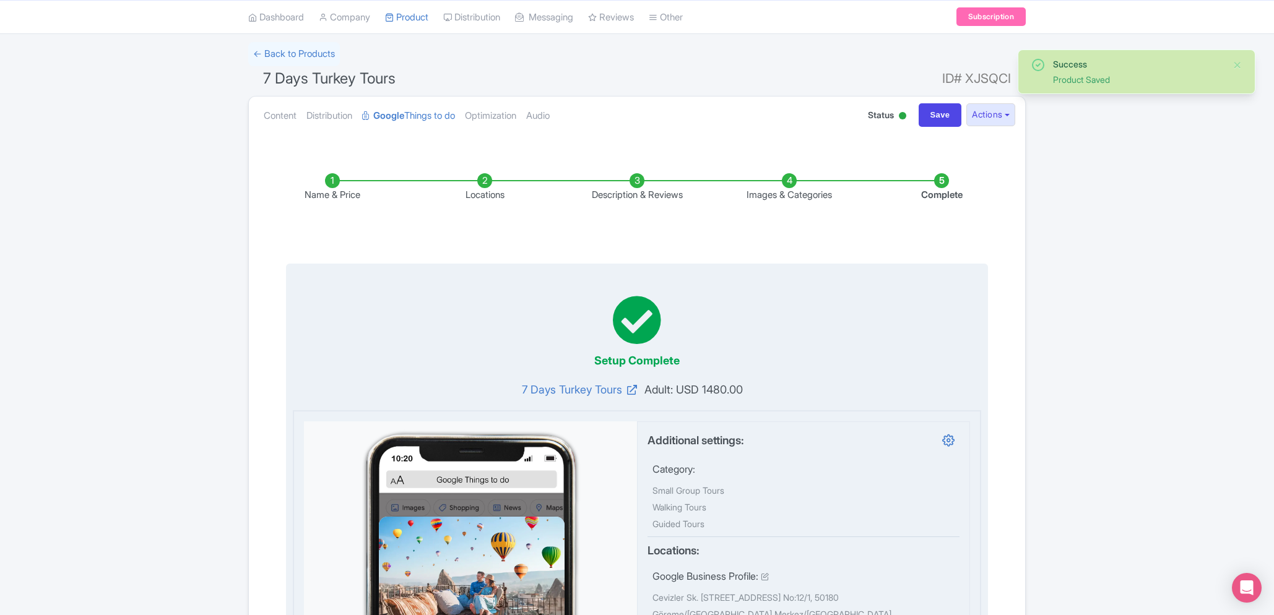
scroll to position [0, 0]
